Goal: Information Seeking & Learning: Learn about a topic

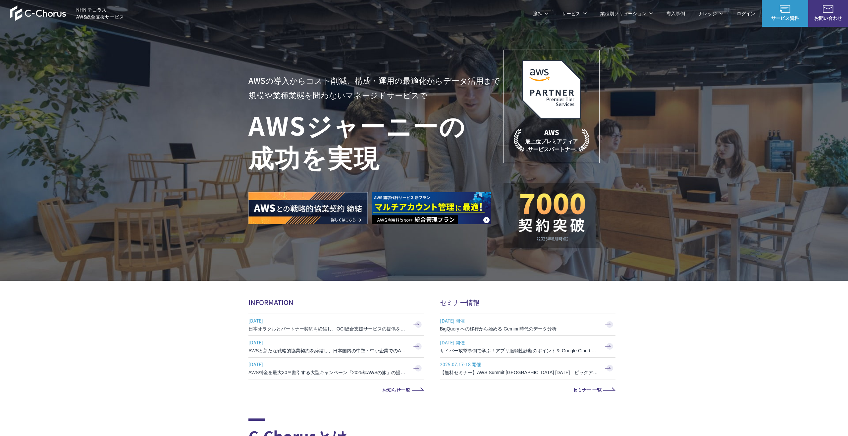
click at [292, 57] on link "AWS請求代行サービス" at bounding box center [277, 56] width 47 height 7
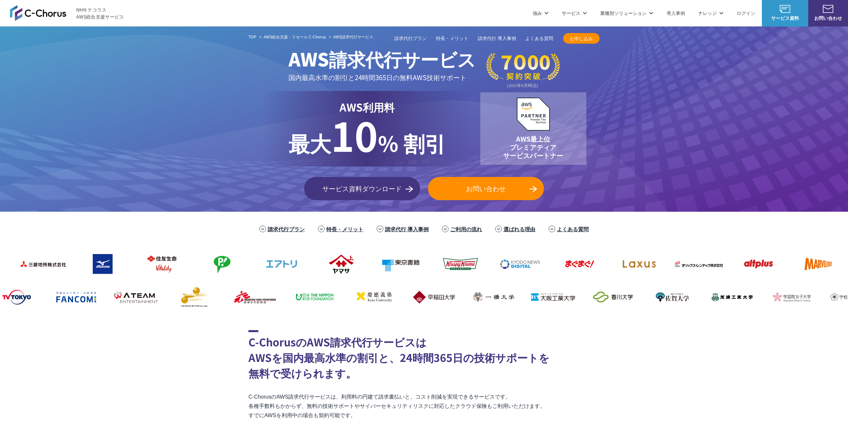
click at [581, 37] on span "お申し込み" at bounding box center [581, 38] width 36 height 7
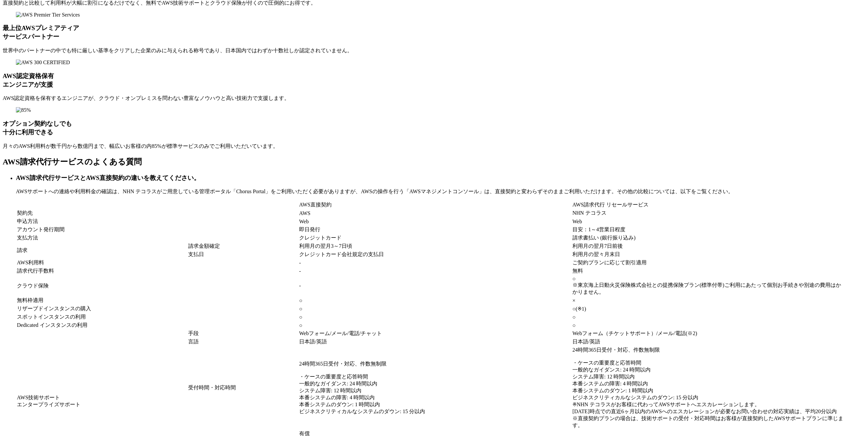
scroll to position [4832, 0]
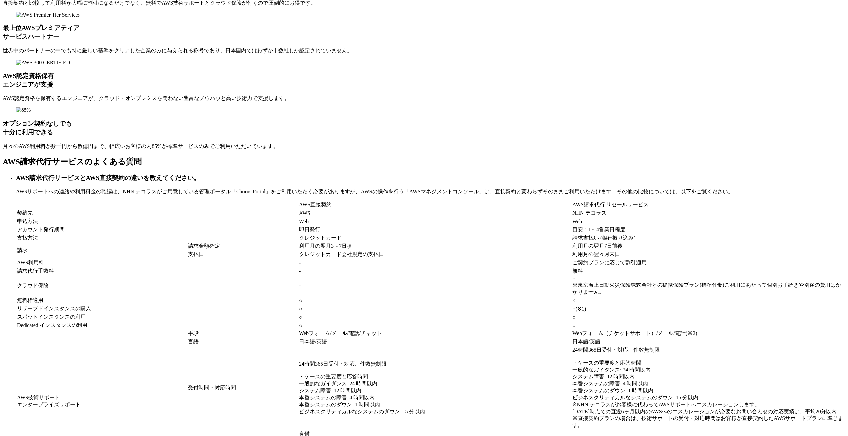
scroll to position [4870, 0]
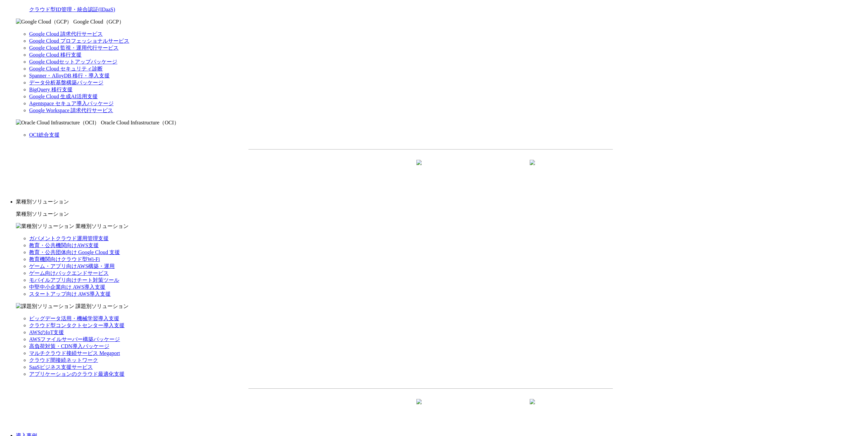
scroll to position [458, 0]
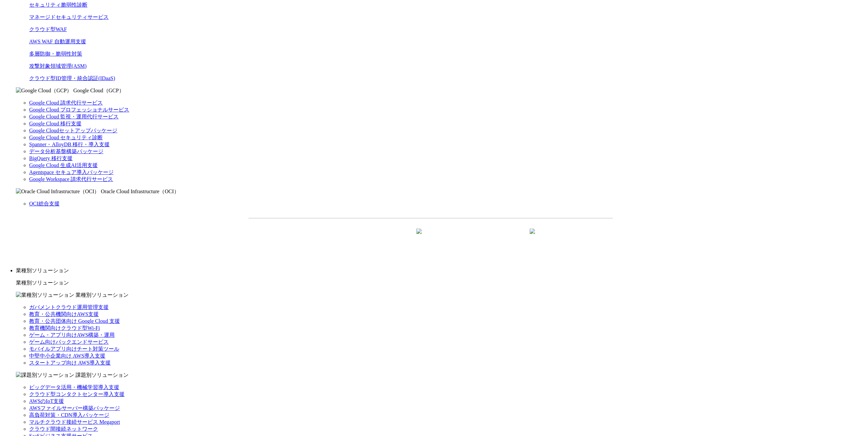
drag, startPoint x: 584, startPoint y: 166, endPoint x: 527, endPoint y: 166, distance: 57.0
copy link "割引対象サービス詳細＞"
